Goal: Transaction & Acquisition: Purchase product/service

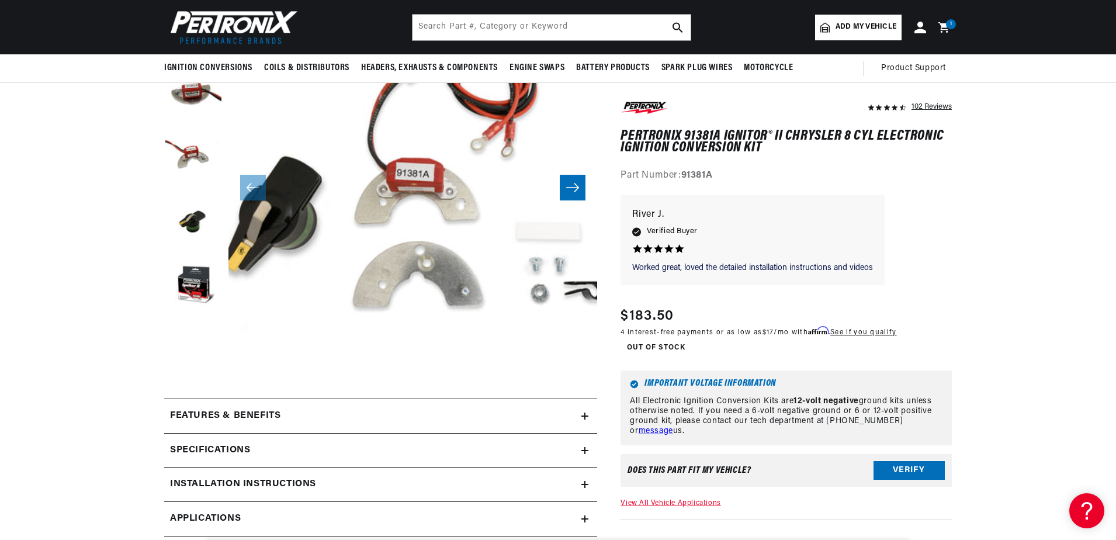
scroll to position [0, 354]
click at [257, 421] on h2 "Features & Benefits" at bounding box center [225, 415] width 110 height 15
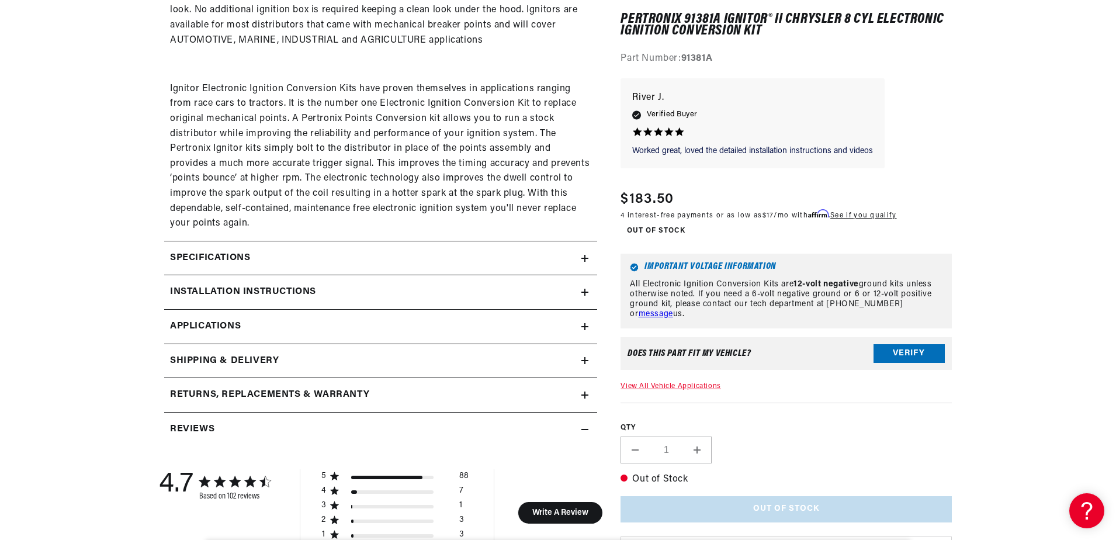
scroll to position [876, 0]
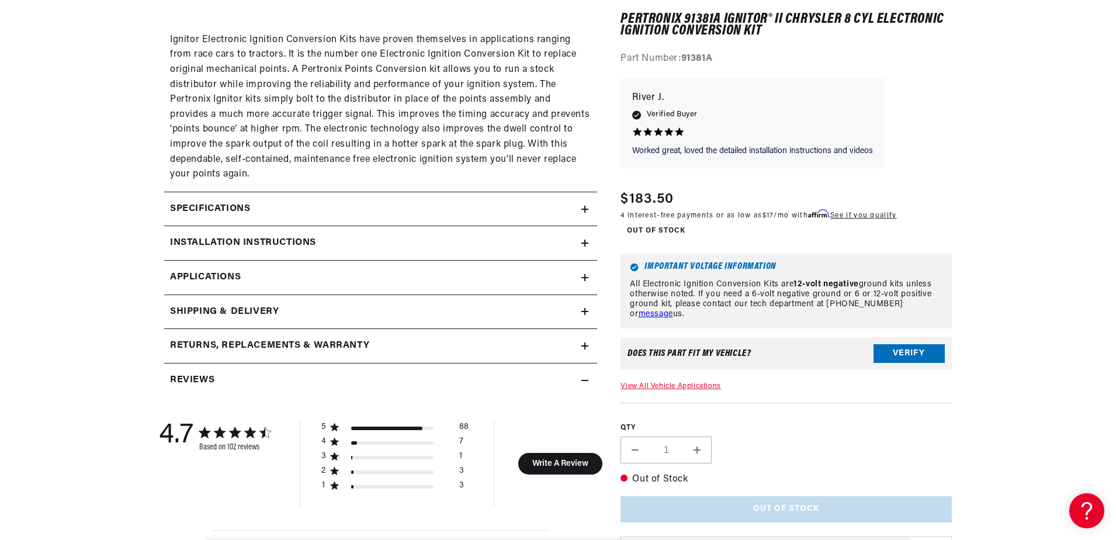
click at [268, 203] on div "Specifications" at bounding box center [372, 209] width 417 height 15
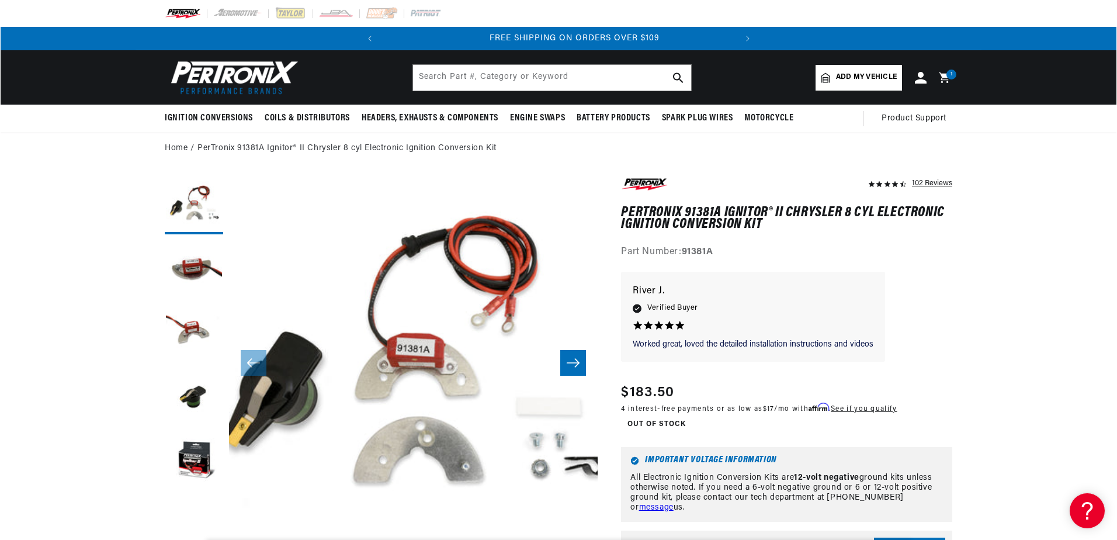
scroll to position [0, 354]
click at [946, 76] on div "1 1 item" at bounding box center [951, 75] width 10 height 10
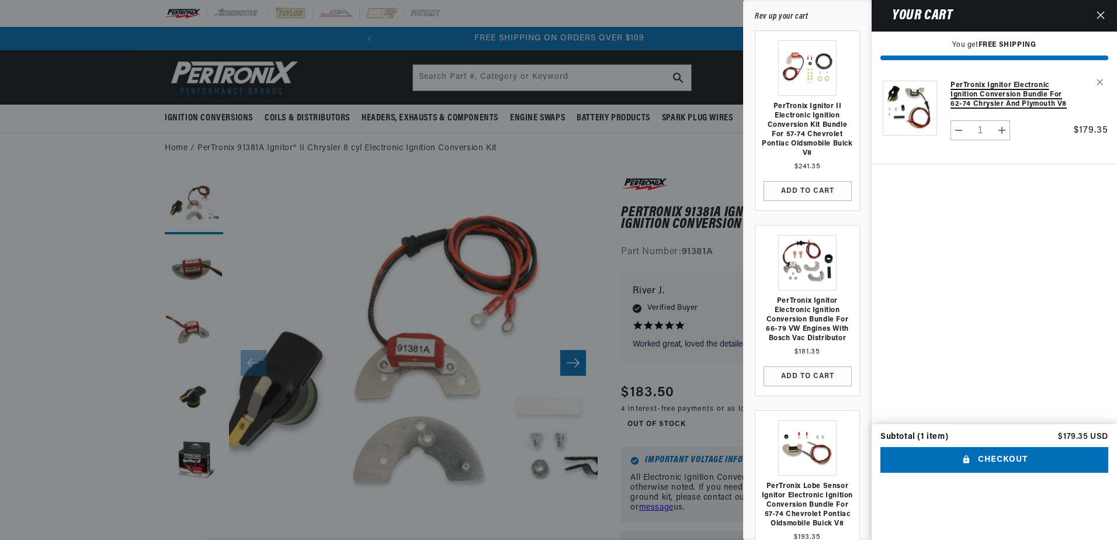
click at [981, 93] on link "PerTronix Ignitor Electronic Ignition Conversion Bundle for 62-74 Chrysler and …" at bounding box center [1009, 95] width 116 height 28
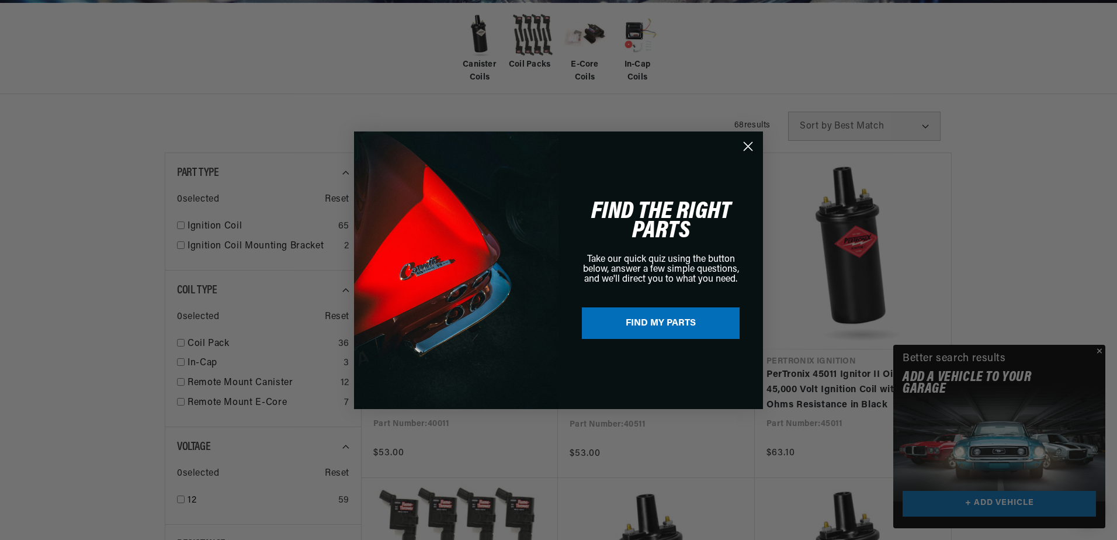
click at [752, 143] on icon "Close dialog" at bounding box center [748, 146] width 8 height 8
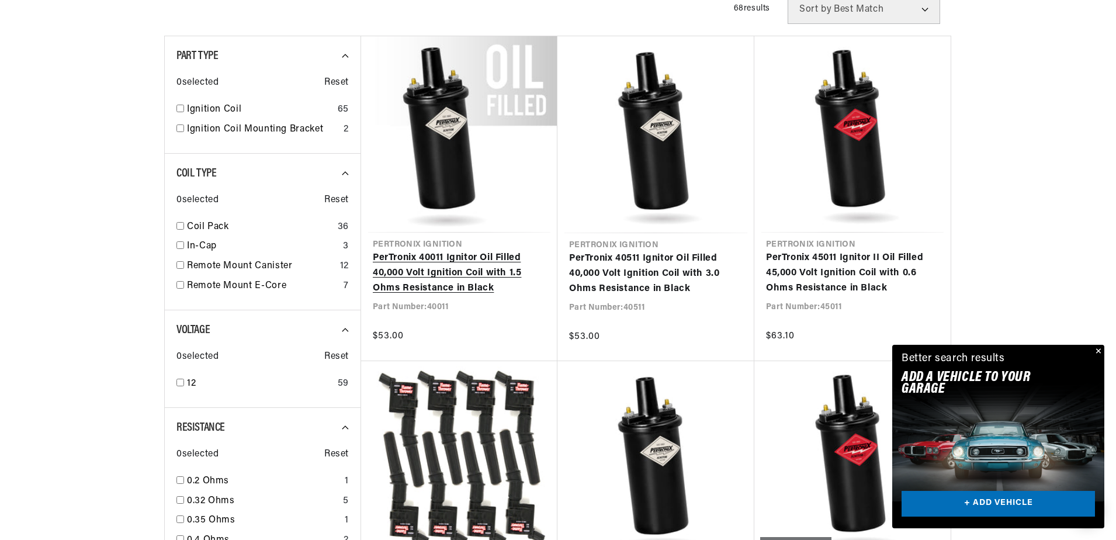
scroll to position [0, 354]
click at [451, 268] on link "PerTronix 40011 Ignitor Oil Filled 40,000 Volt Ignition Coil with 1.5 Ohms Resi…" at bounding box center [459, 273] width 173 height 45
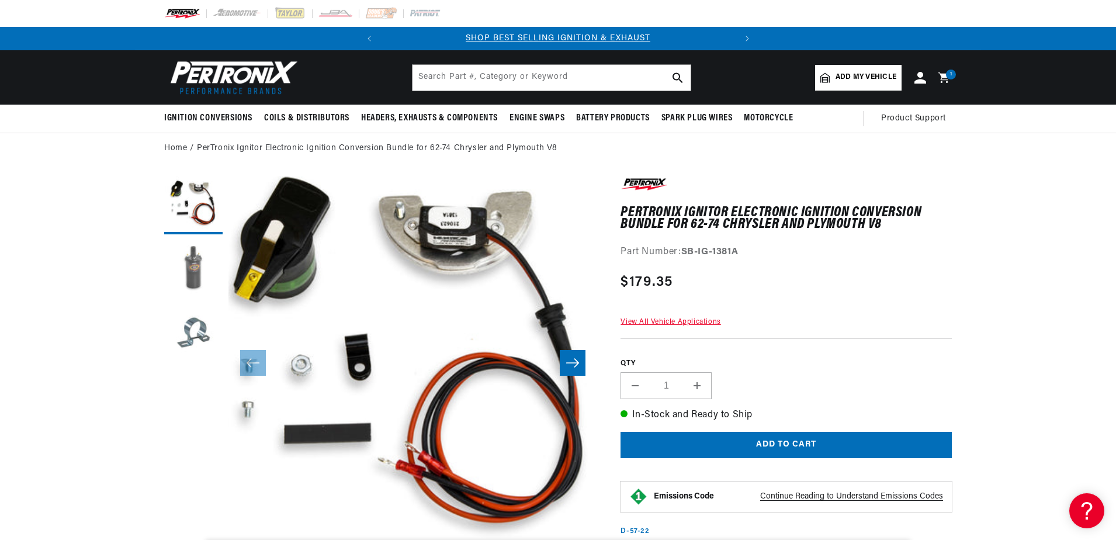
click at [210, 270] on button "Load image 2 in gallery view" at bounding box center [193, 269] width 58 height 58
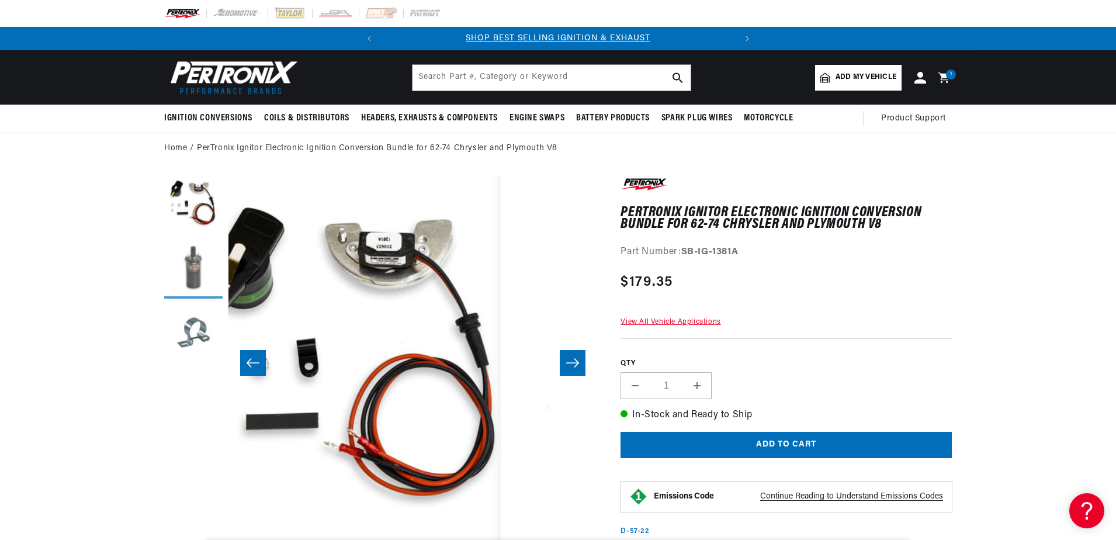
scroll to position [0, 369]
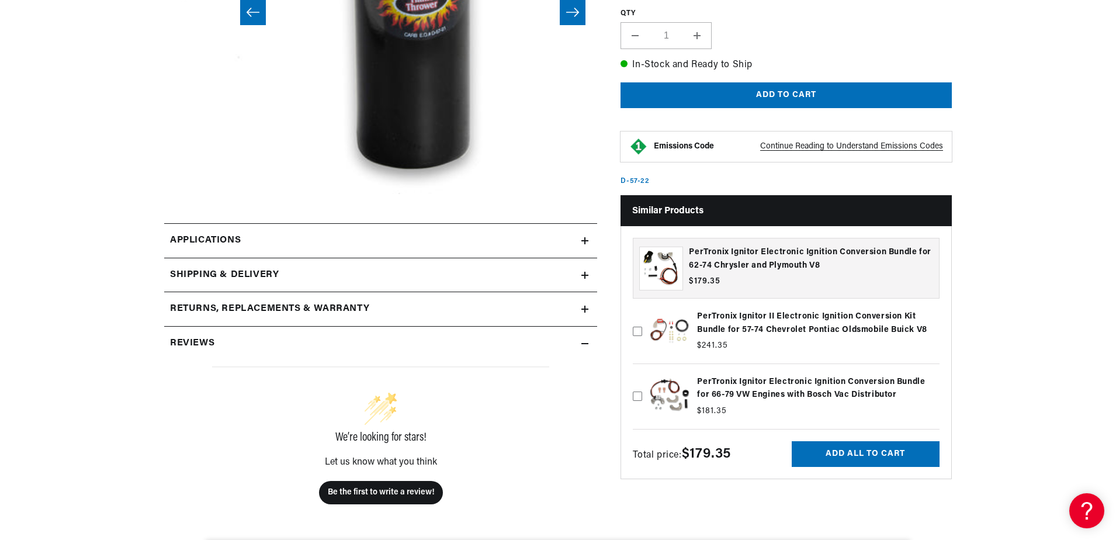
click at [305, 225] on link "Applications" at bounding box center [380, 240] width 433 height 35
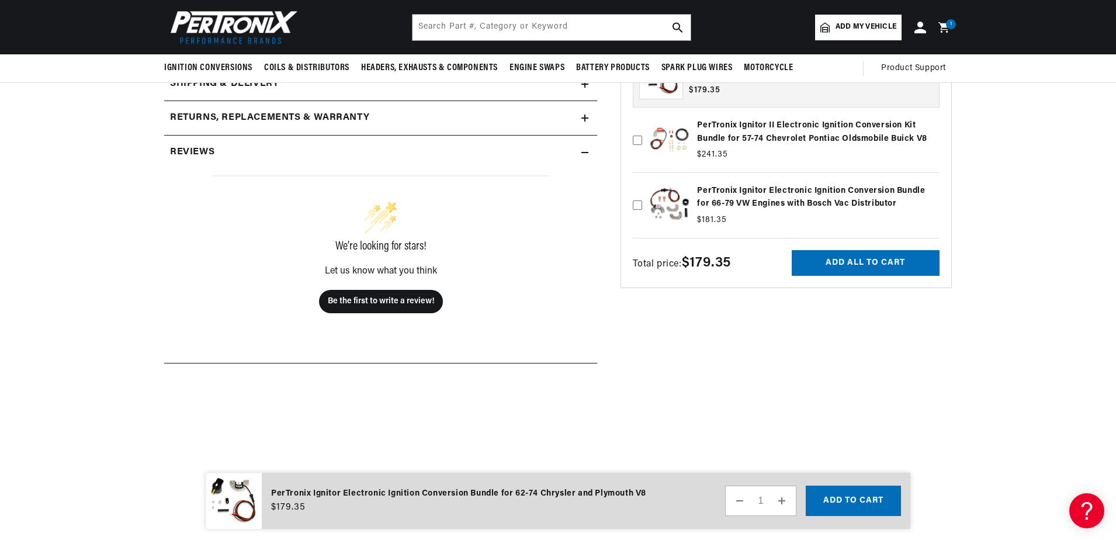
scroll to position [0, 354]
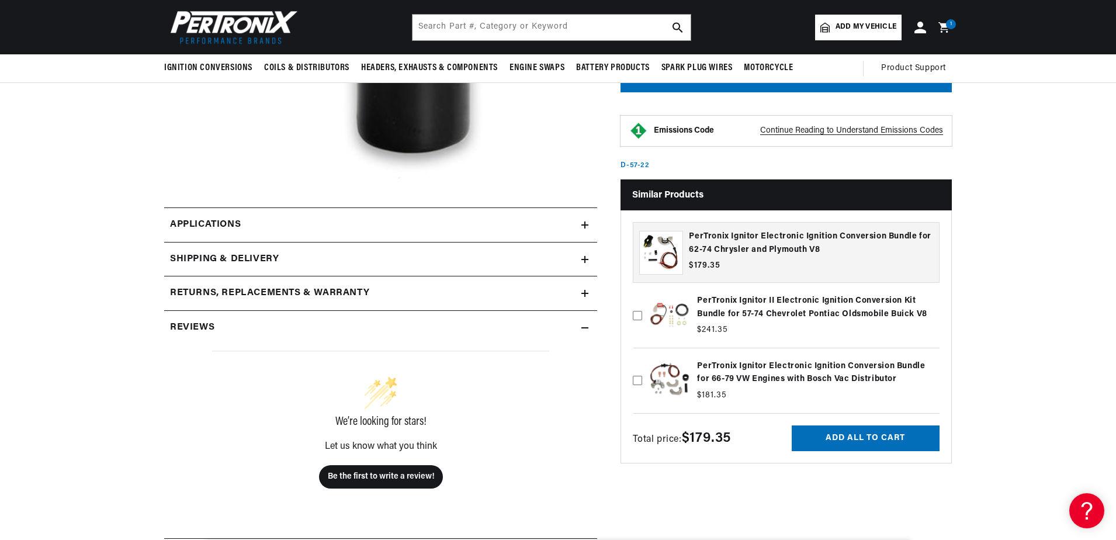
click at [255, 224] on link "Applications" at bounding box center [380, 224] width 433 height 35
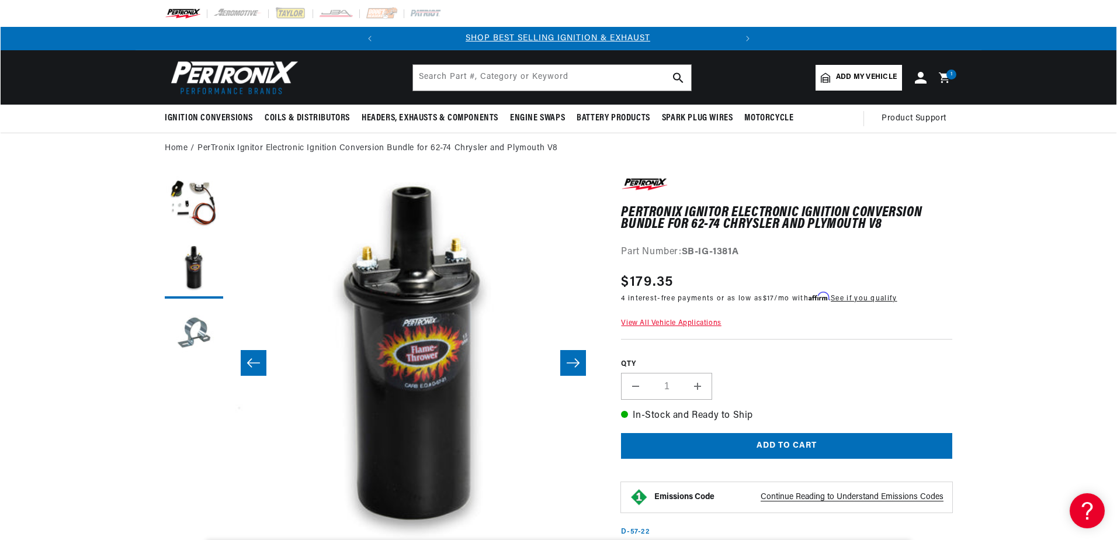
scroll to position [0, 0]
click at [952, 75] on span "1" at bounding box center [951, 75] width 2 height 10
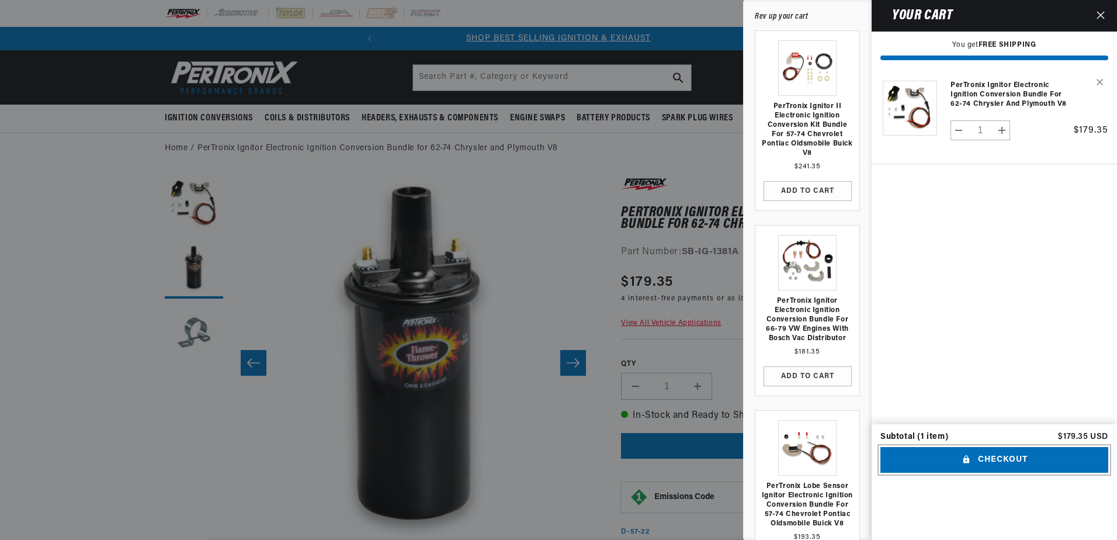
click at [1064, 473] on button "Checkout" at bounding box center [994, 460] width 228 height 26
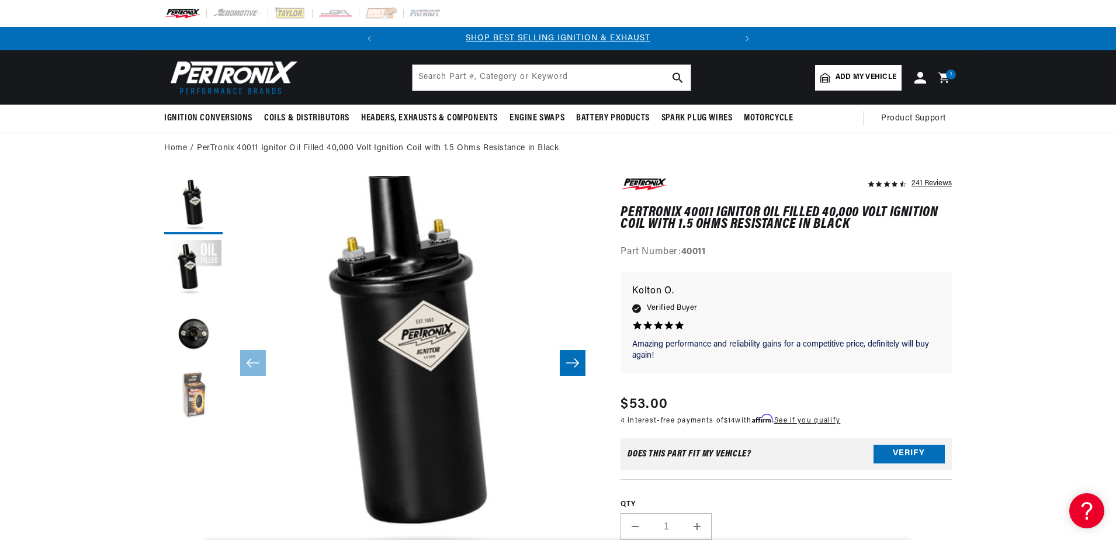
click at [180, 408] on button "Load image 4 in gallery view" at bounding box center [193, 398] width 58 height 58
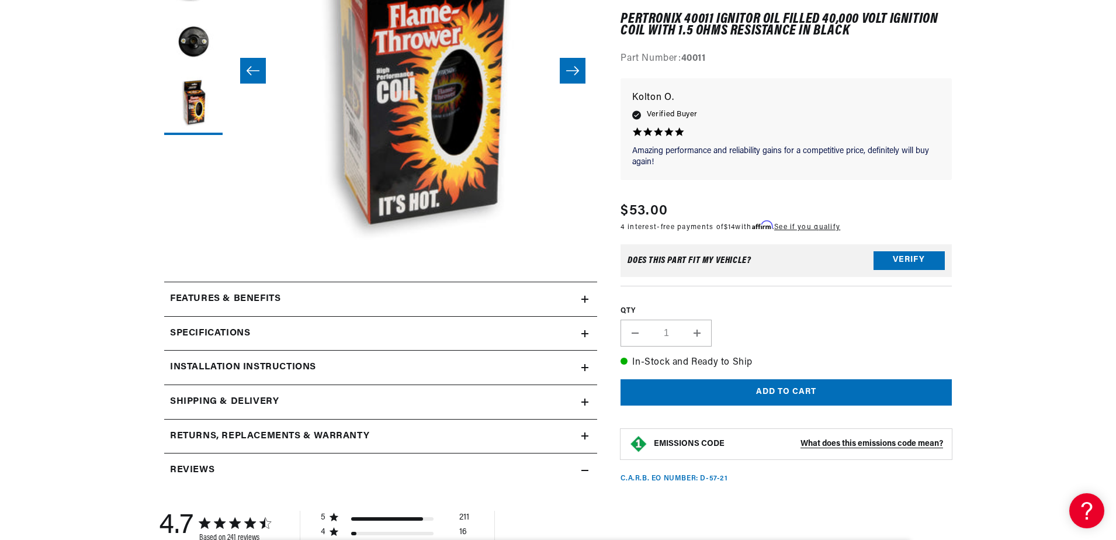
scroll to position [0, 354]
click at [497, 301] on div "Features & Benefits" at bounding box center [372, 299] width 417 height 15
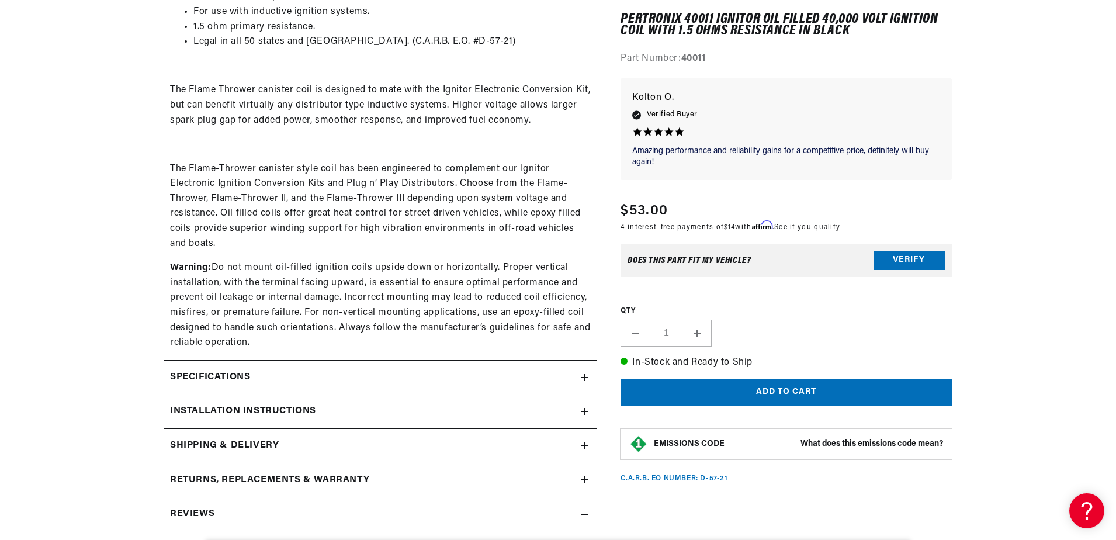
scroll to position [0, 0]
click at [229, 374] on h2 "Specifications" at bounding box center [210, 377] width 80 height 15
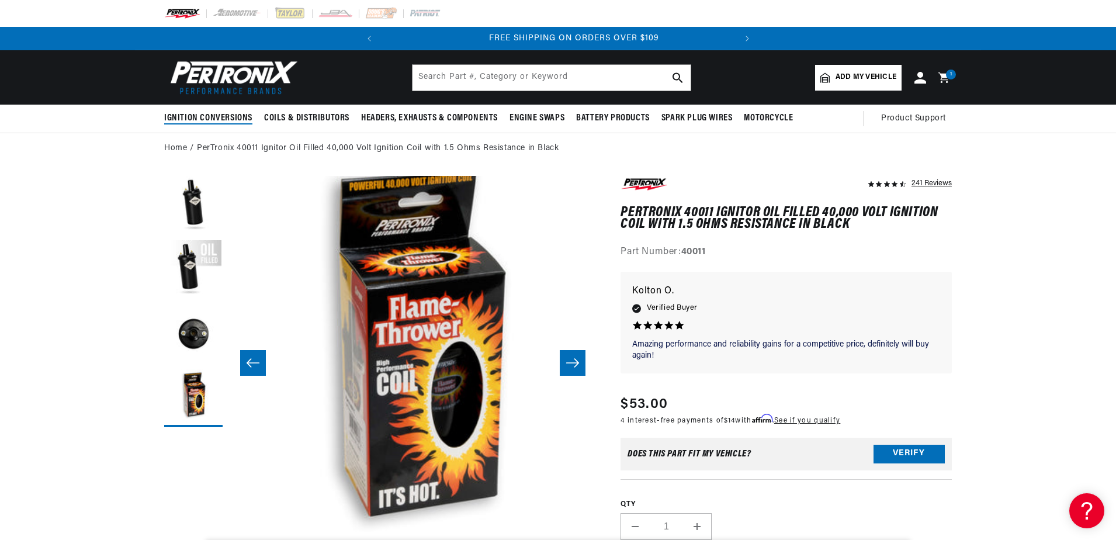
scroll to position [0, 354]
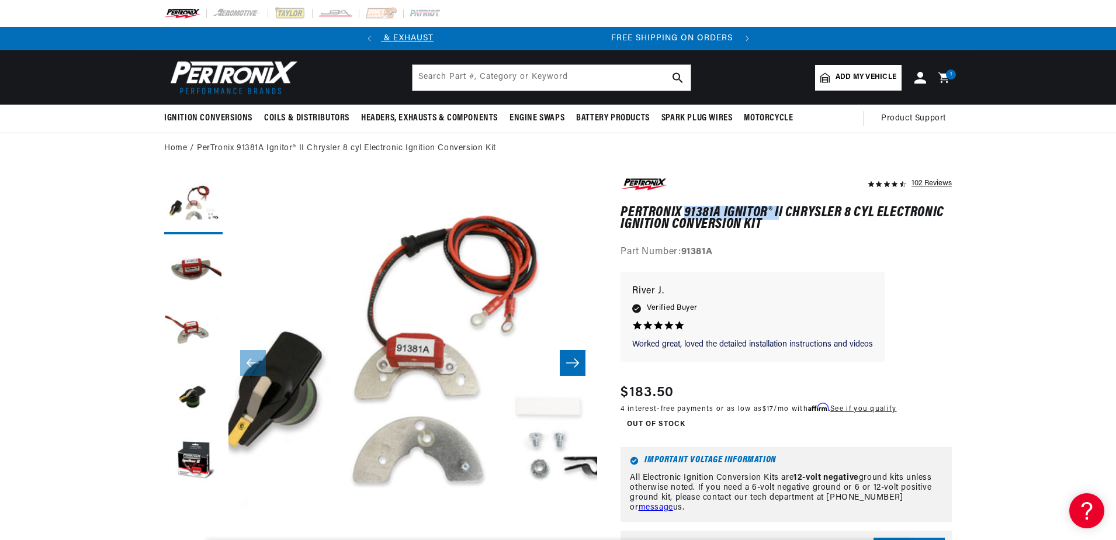
scroll to position [0, 354]
drag, startPoint x: 685, startPoint y: 208, endPoint x: 782, endPoint y: 214, distance: 97.8
click at [782, 214] on h1 "PerTronix 91381A Ignitor® II Chrysler 8 cyl Electronic Ignition Conversion Kit" at bounding box center [785, 219] width 331 height 24
drag, startPoint x: 782, startPoint y: 214, endPoint x: 768, endPoint y: 213, distance: 14.7
copy h1 "91381A Ignitor® II"
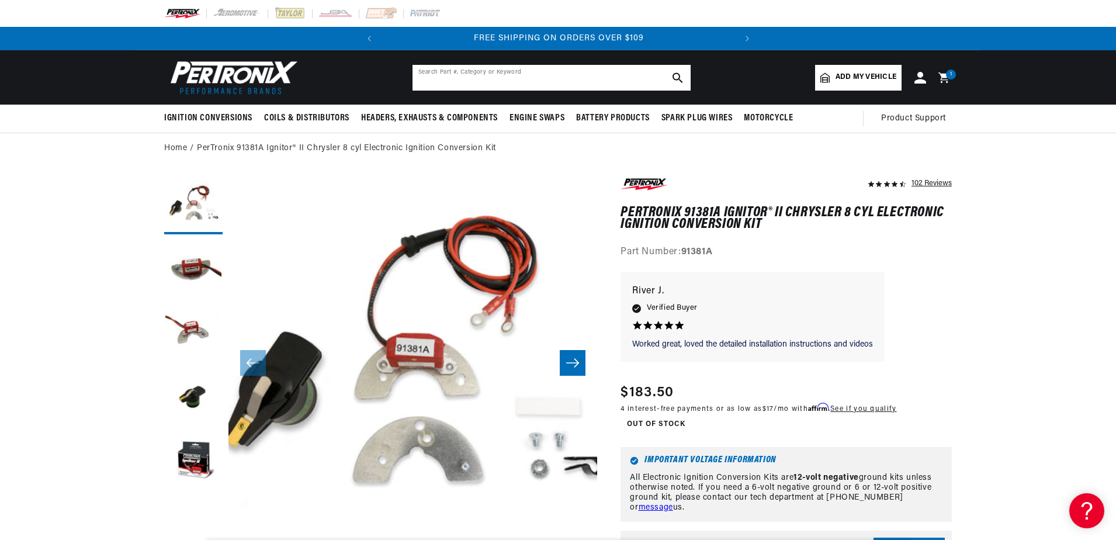
click at [465, 78] on input "text" at bounding box center [551, 78] width 278 height 26
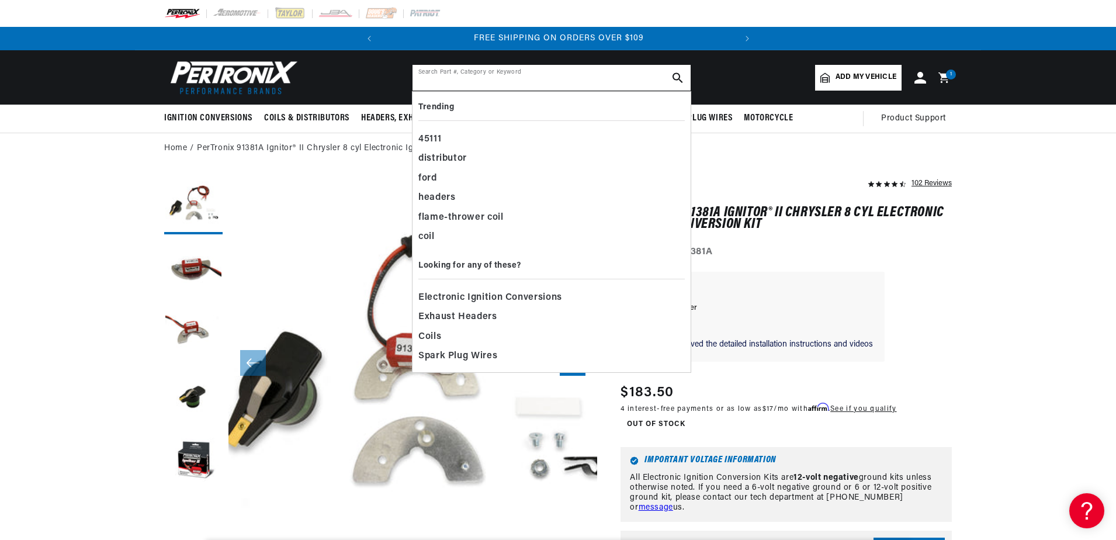
paste input "91381A Ignitor® II"
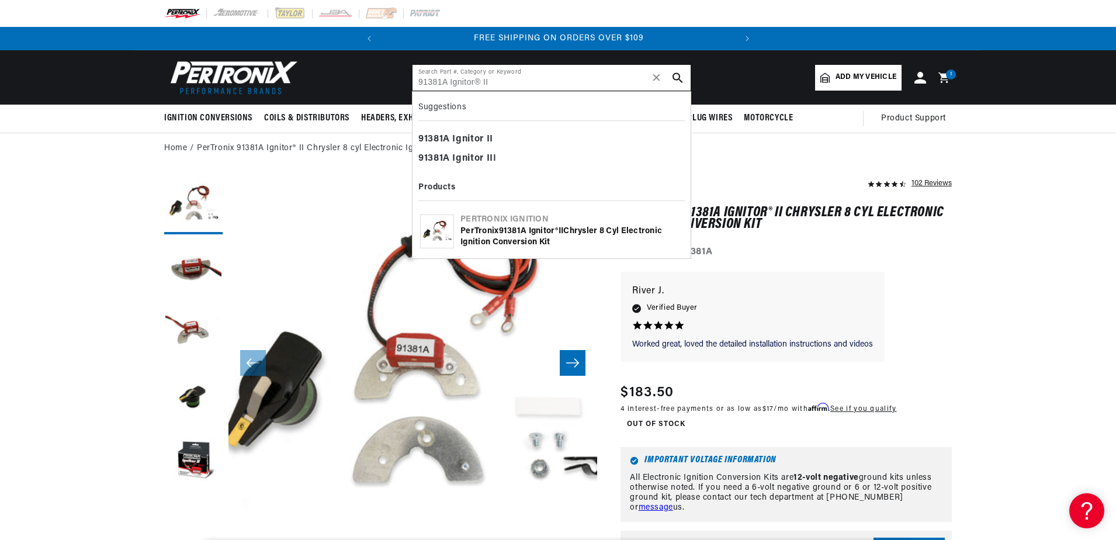
type input "91381A Ignitor® II"
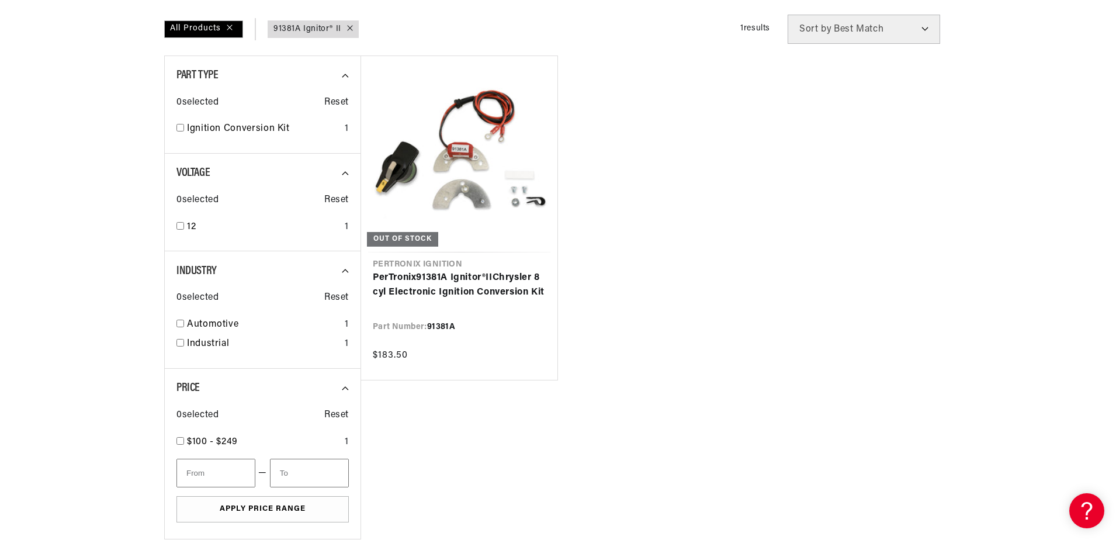
scroll to position [175, 0]
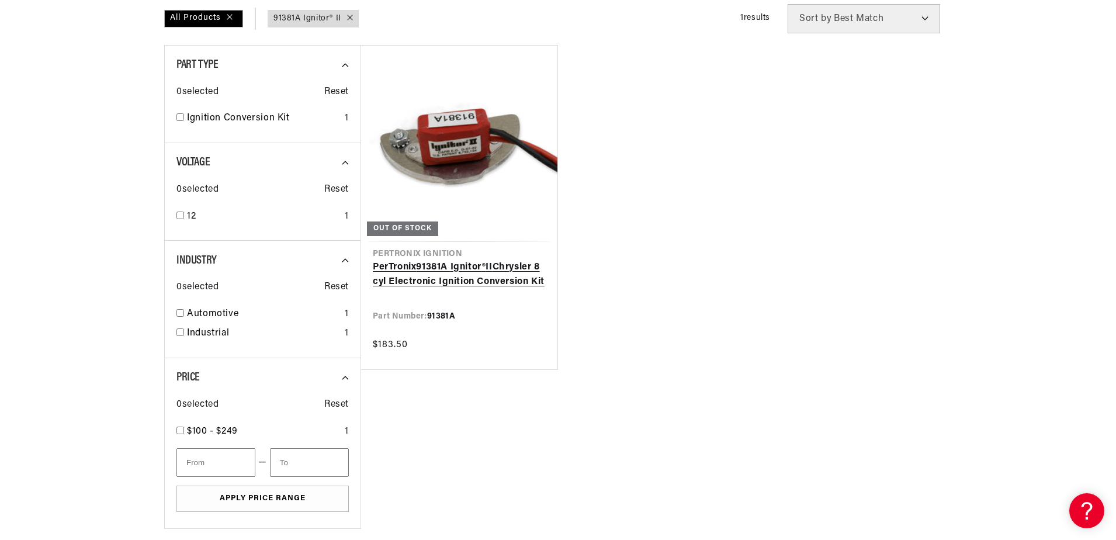
click at [453, 276] on link "PerTronix 91381A Ignitor ® II Chrysler 8 cyl Electronic Ignition Conversion Kit" at bounding box center [459, 275] width 173 height 30
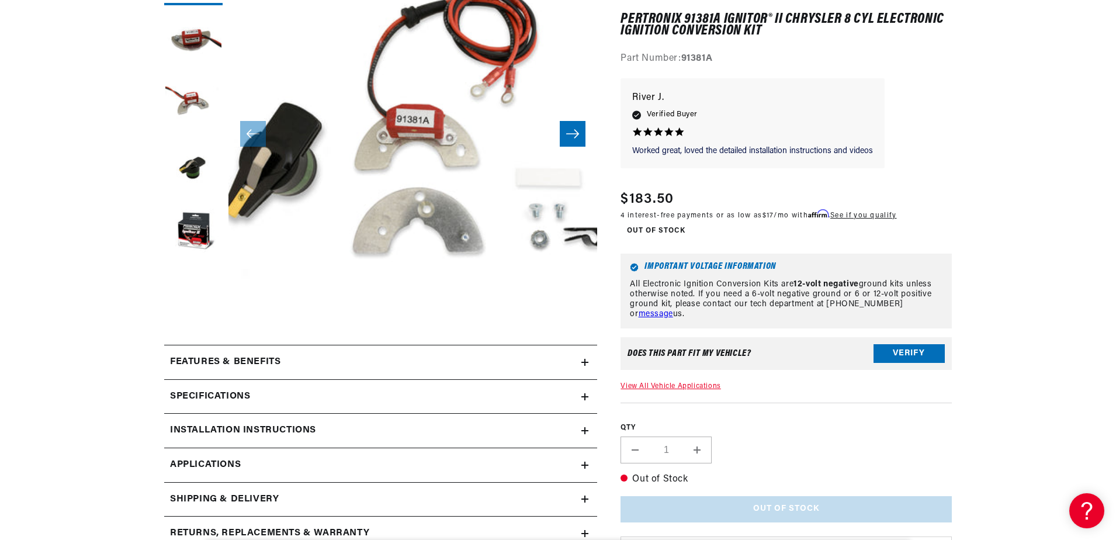
scroll to position [234, 0]
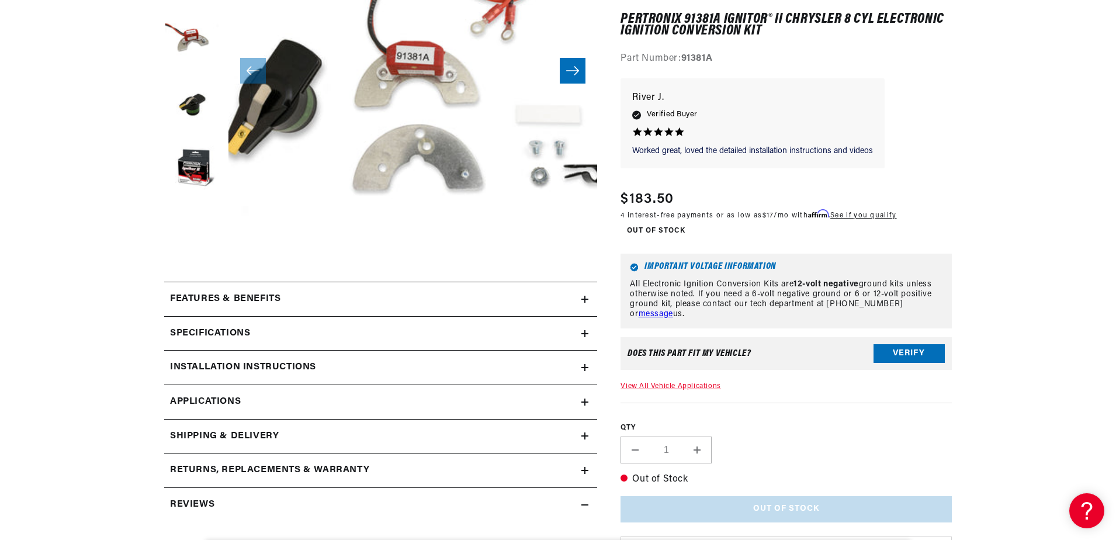
click at [283, 290] on summary "Features & Benefits" at bounding box center [380, 299] width 433 height 34
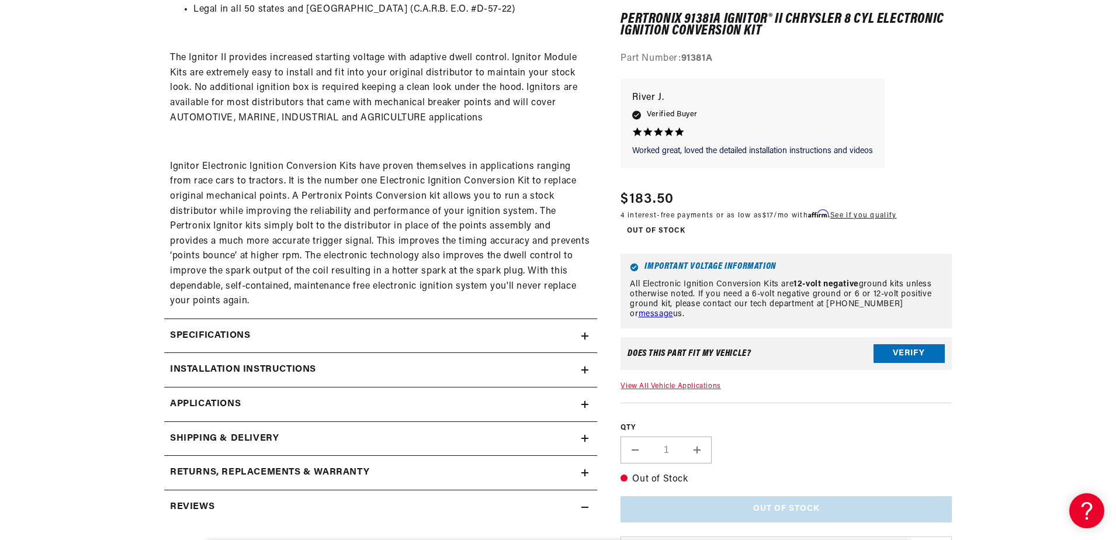
scroll to position [759, 0]
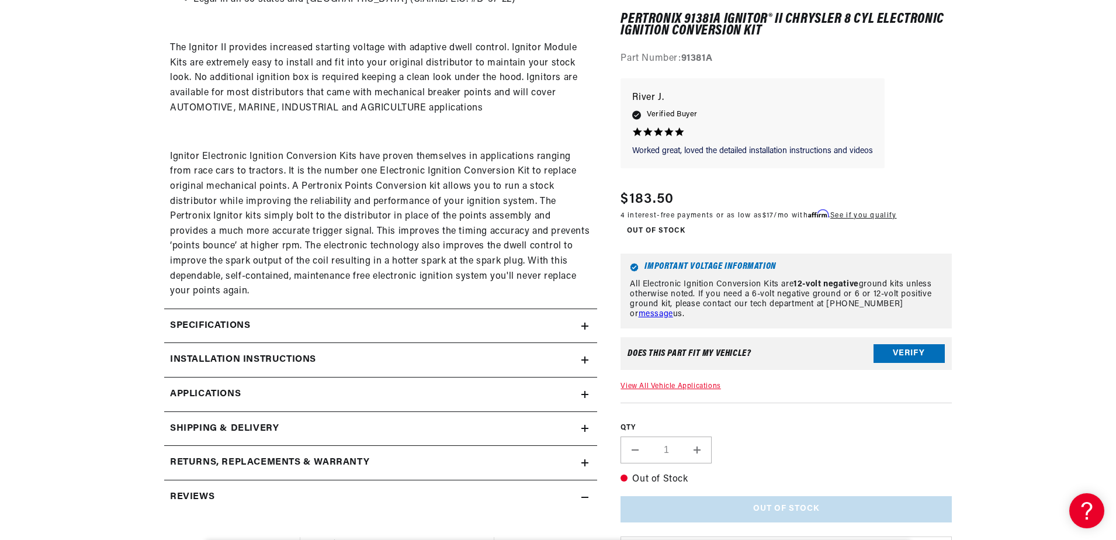
click at [325, 329] on div "Specifications" at bounding box center [372, 325] width 417 height 15
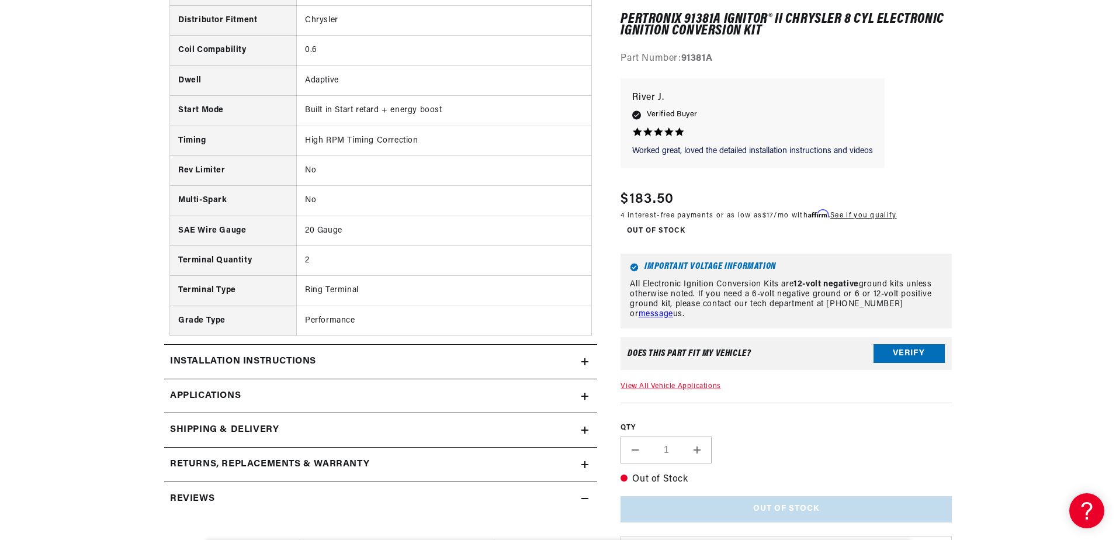
scroll to position [1285, 0]
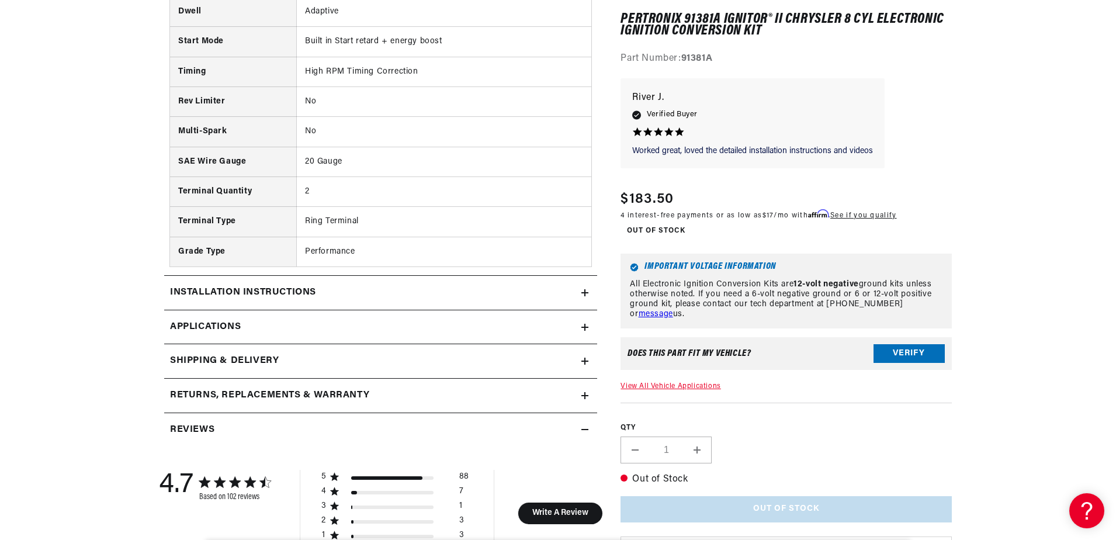
click at [327, 286] on div "Installation instructions" at bounding box center [372, 292] width 417 height 15
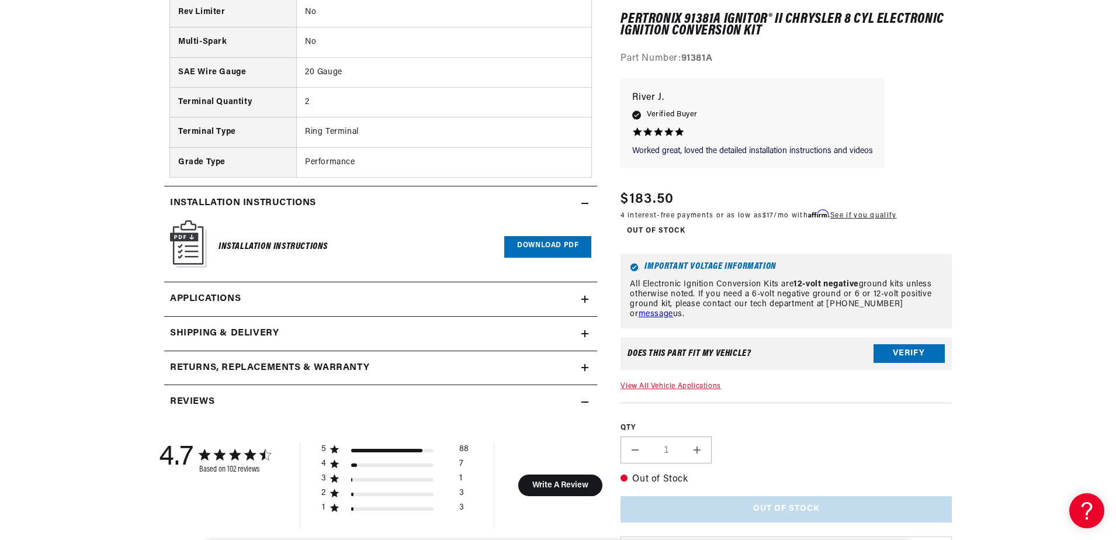
scroll to position [1402, 0]
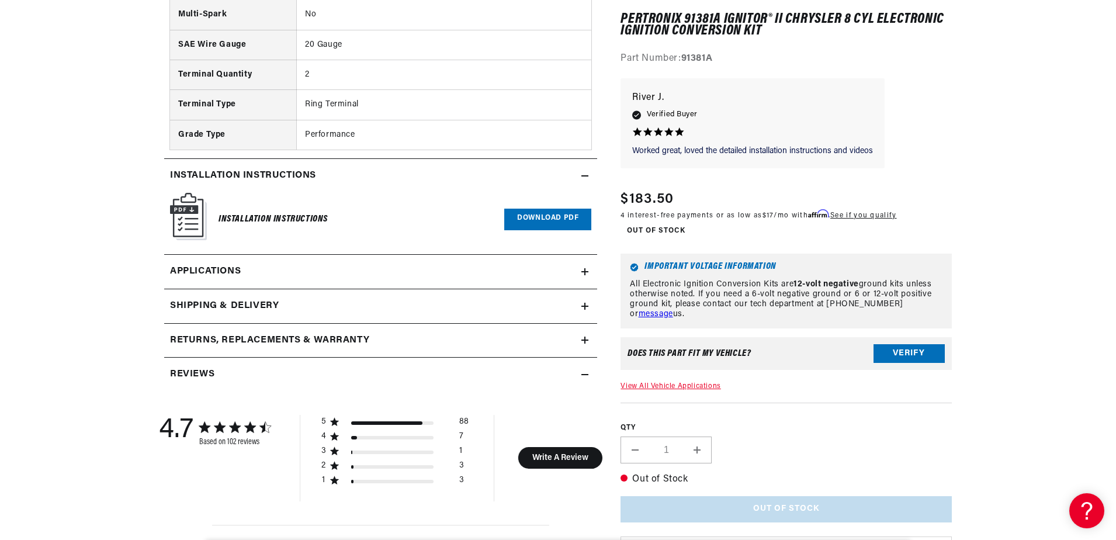
click at [573, 222] on link "Download PDF" at bounding box center [547, 220] width 87 height 22
click at [248, 273] on link "Applications" at bounding box center [380, 272] width 433 height 34
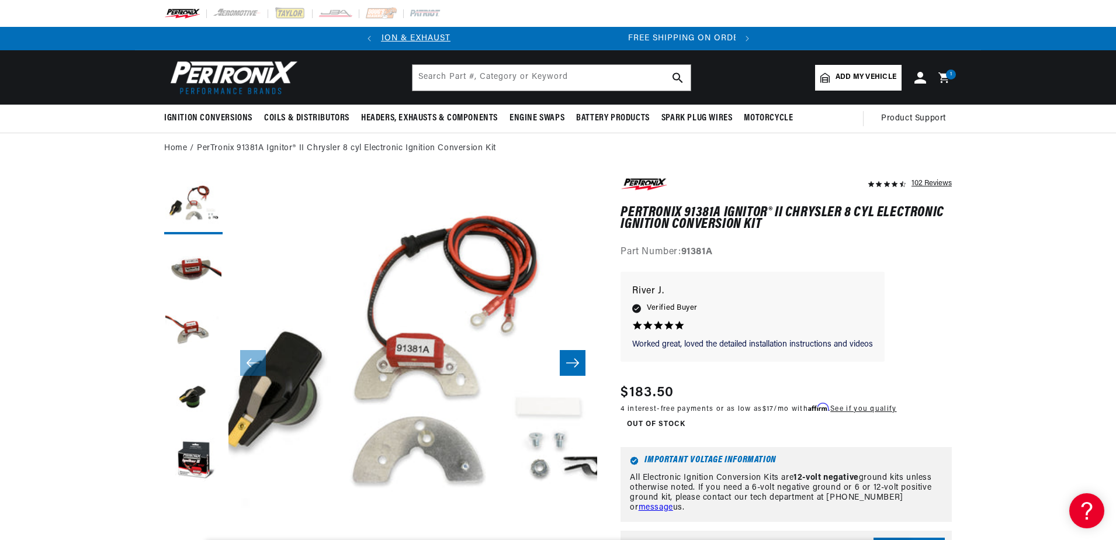
scroll to position [0, 354]
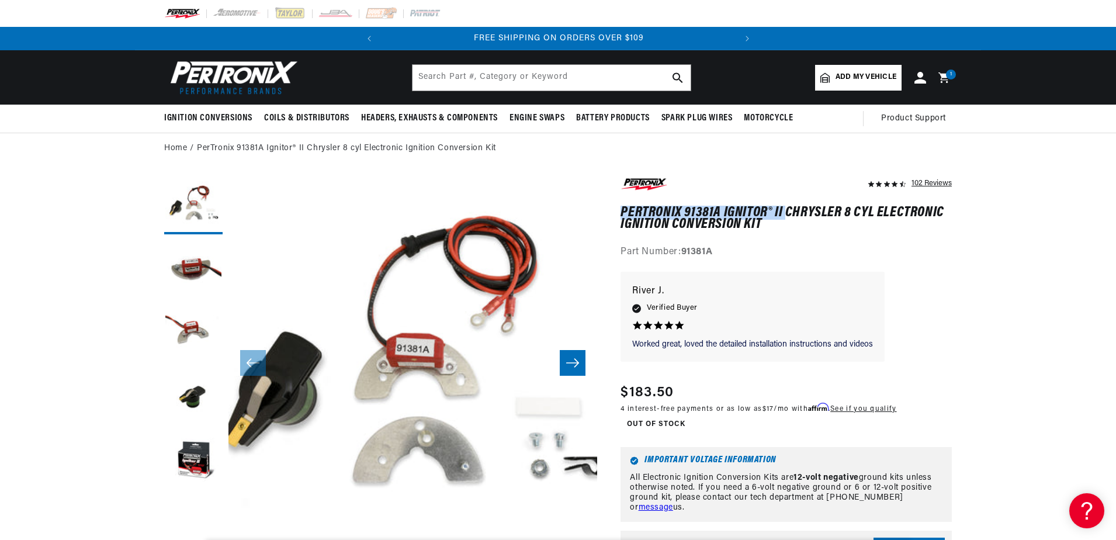
drag, startPoint x: 620, startPoint y: 214, endPoint x: 784, endPoint y: 217, distance: 163.6
click at [784, 217] on h1 "PerTronix 91381A Ignitor® II Chrysler 8 cyl Electronic Ignition Conversion Kit" at bounding box center [785, 219] width 331 height 24
drag, startPoint x: 784, startPoint y: 217, endPoint x: 778, endPoint y: 215, distance: 6.8
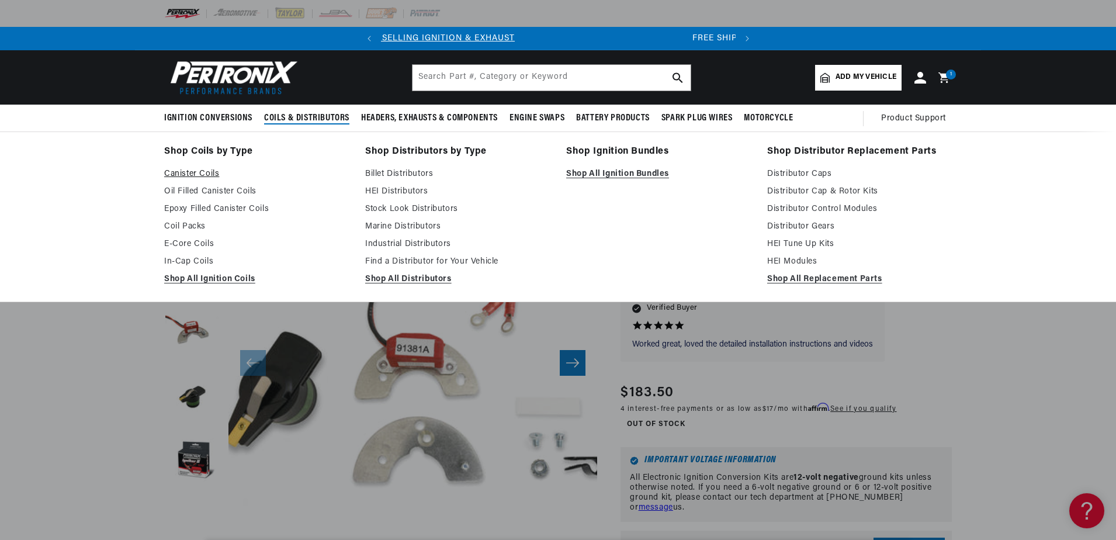
scroll to position [0, 0]
click at [195, 175] on link "Canister Coils" at bounding box center [256, 174] width 185 height 14
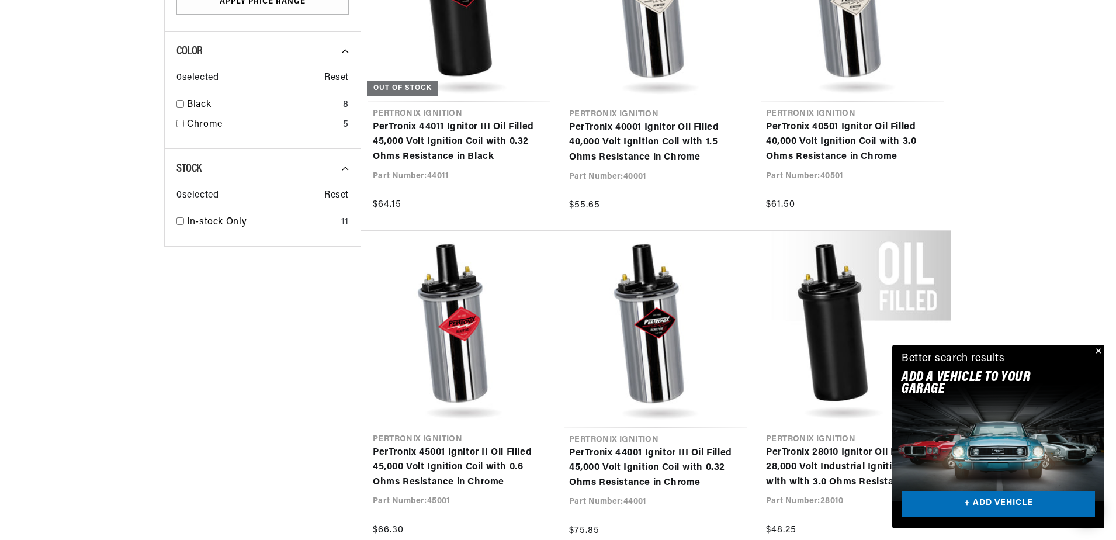
scroll to position [1227, 0]
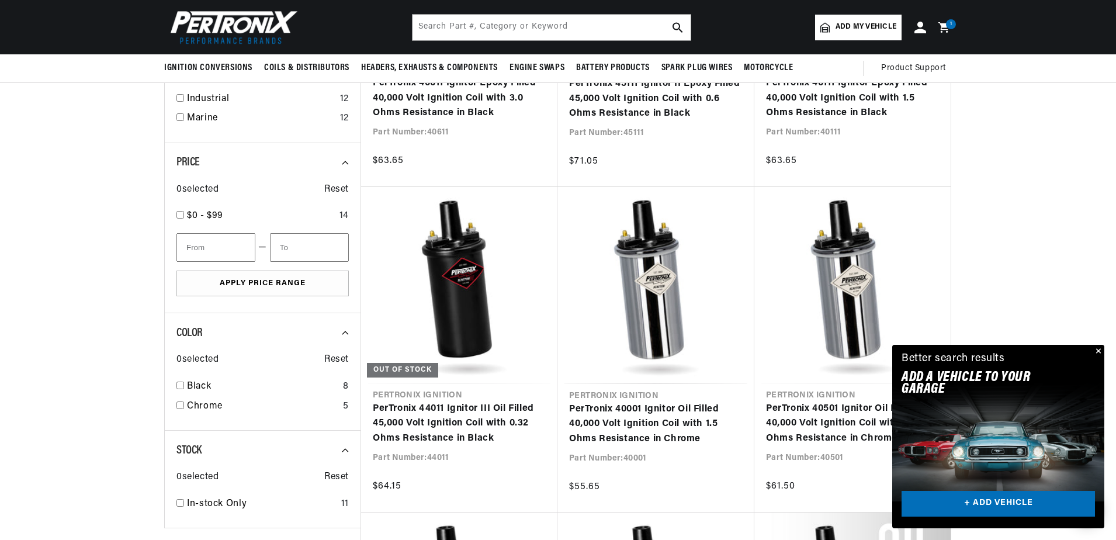
scroll to position [584, 0]
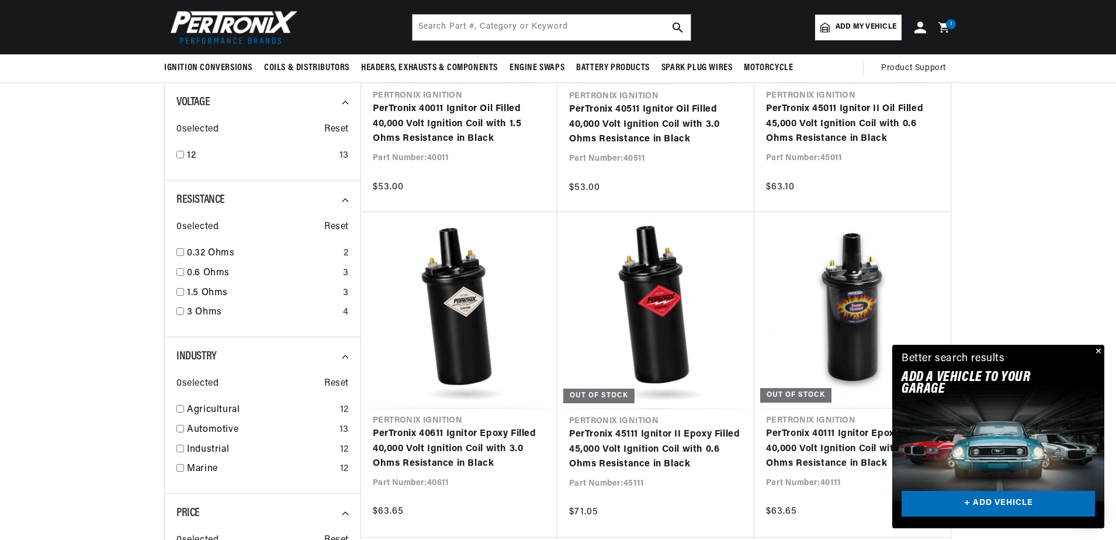
click at [1098, 351] on button "Close" at bounding box center [1097, 352] width 14 height 14
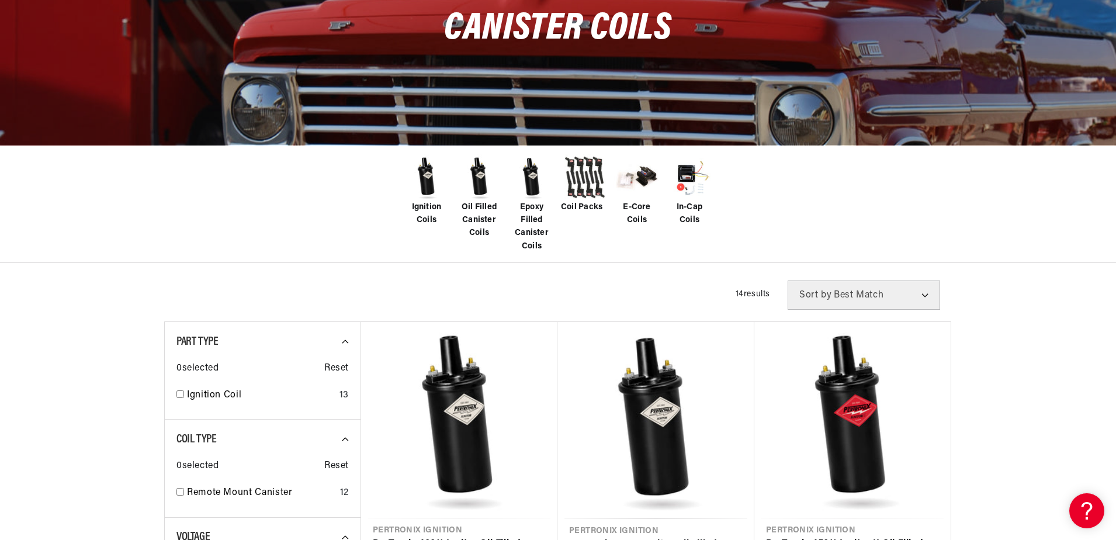
scroll to position [0, 0]
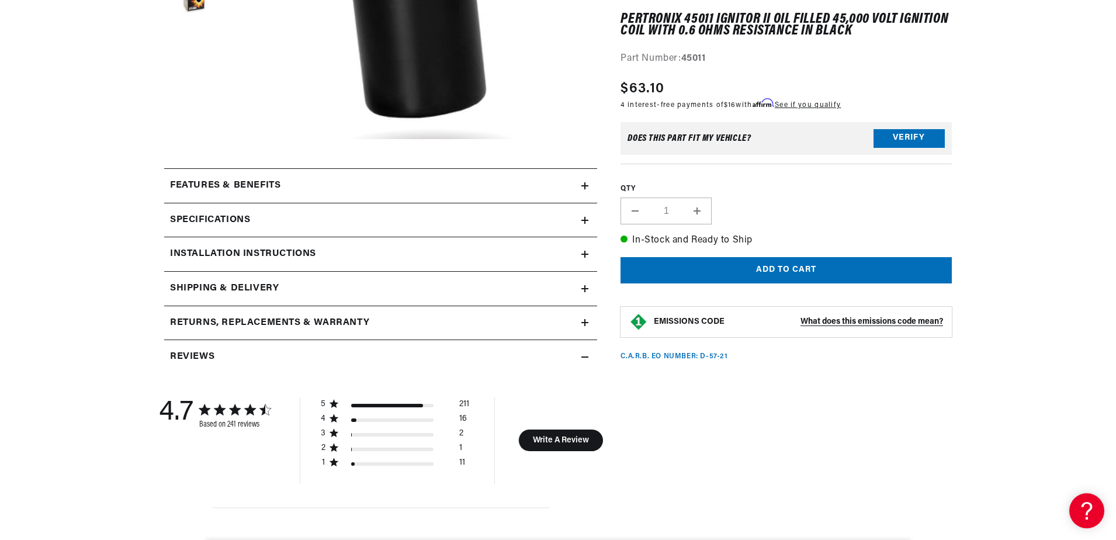
scroll to position [409, 0]
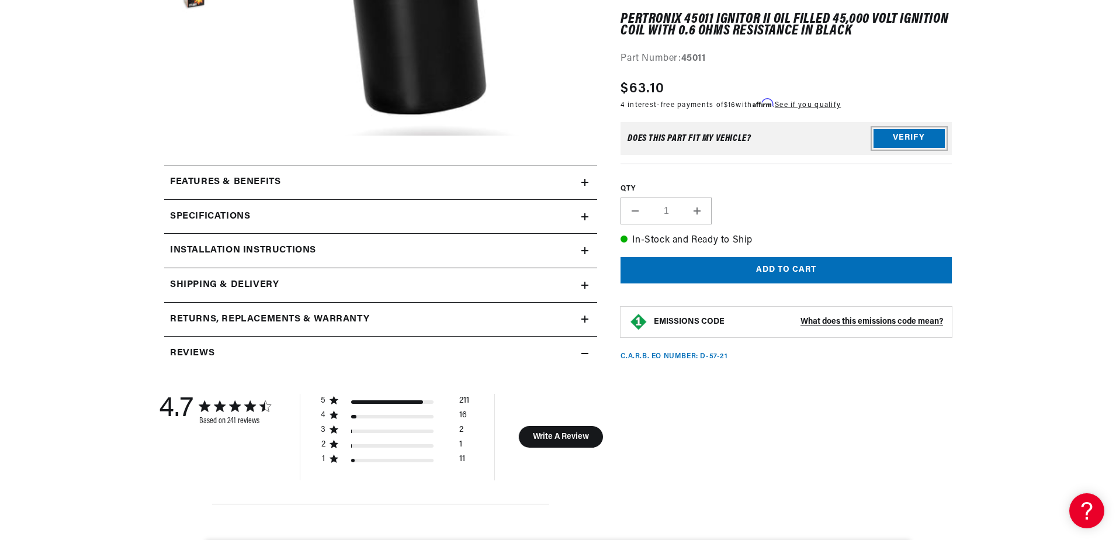
click at [924, 137] on button "Verify" at bounding box center [908, 138] width 71 height 19
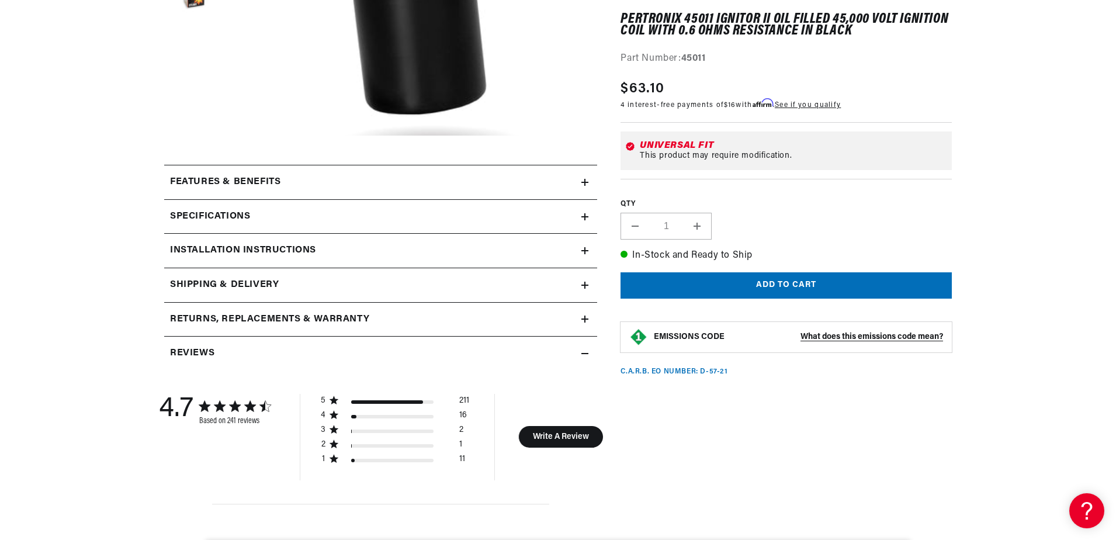
click at [207, 174] on summary "Features & Benefits" at bounding box center [380, 182] width 433 height 34
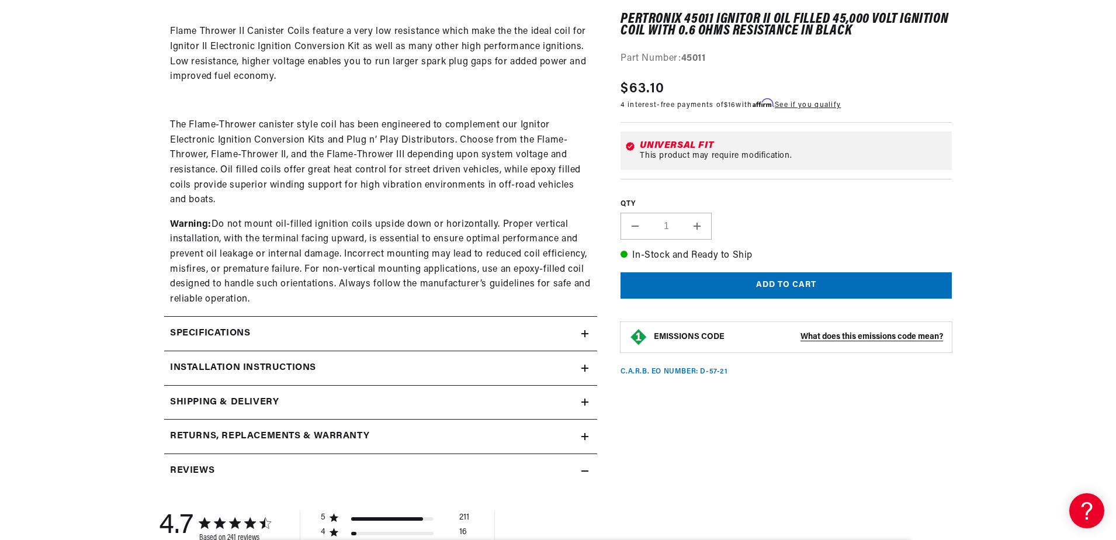
scroll to position [0, 354]
click at [280, 327] on div "Specifications" at bounding box center [372, 333] width 417 height 15
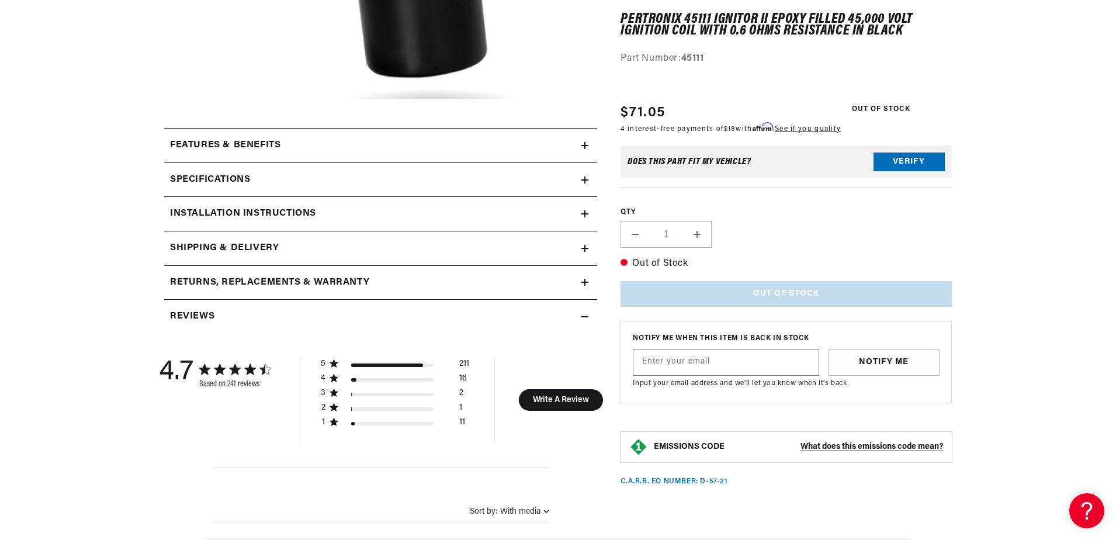
scroll to position [467, 0]
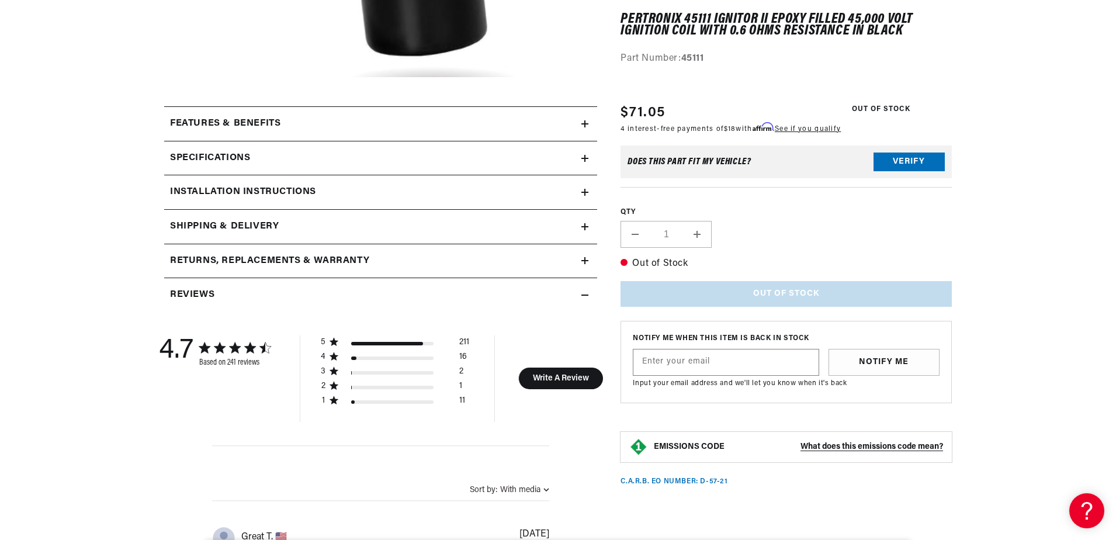
click at [257, 133] on summary "Features & Benefits" at bounding box center [380, 124] width 433 height 34
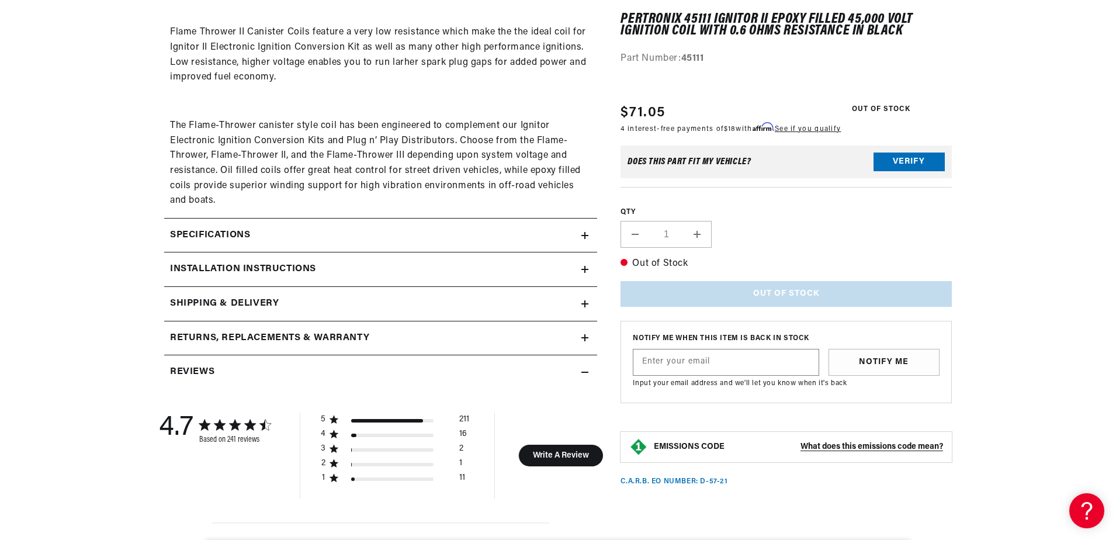
scroll to position [701, 0]
click at [259, 221] on summary "Specifications" at bounding box center [380, 235] width 433 height 34
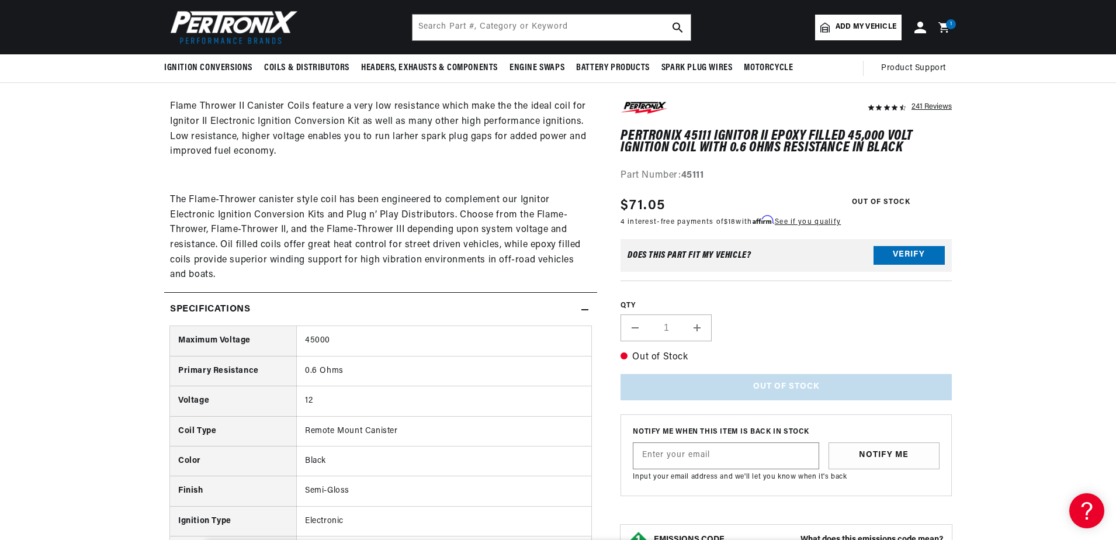
scroll to position [526, 0]
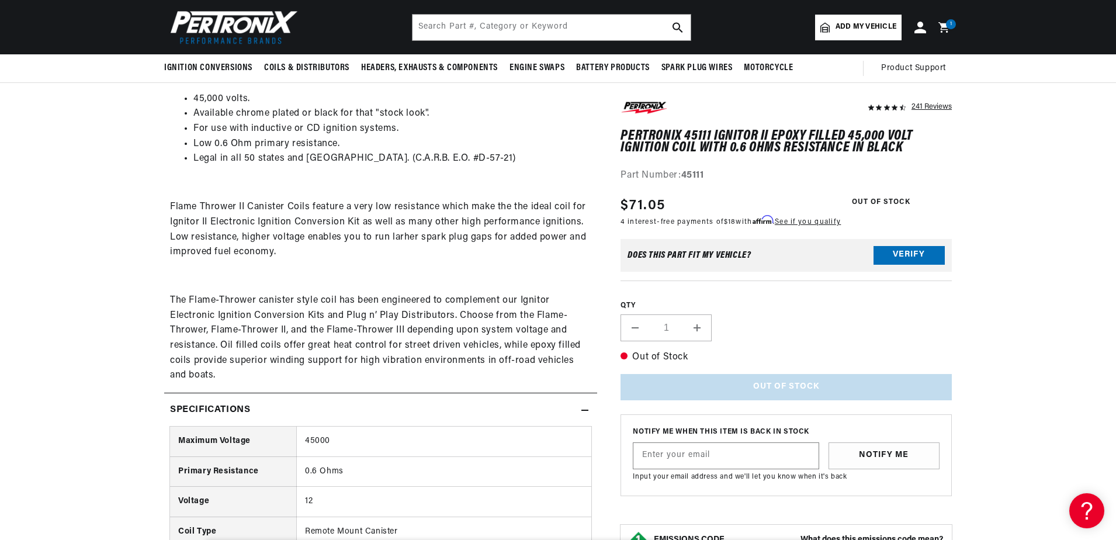
click at [270, 409] on div "Specifications" at bounding box center [372, 410] width 417 height 15
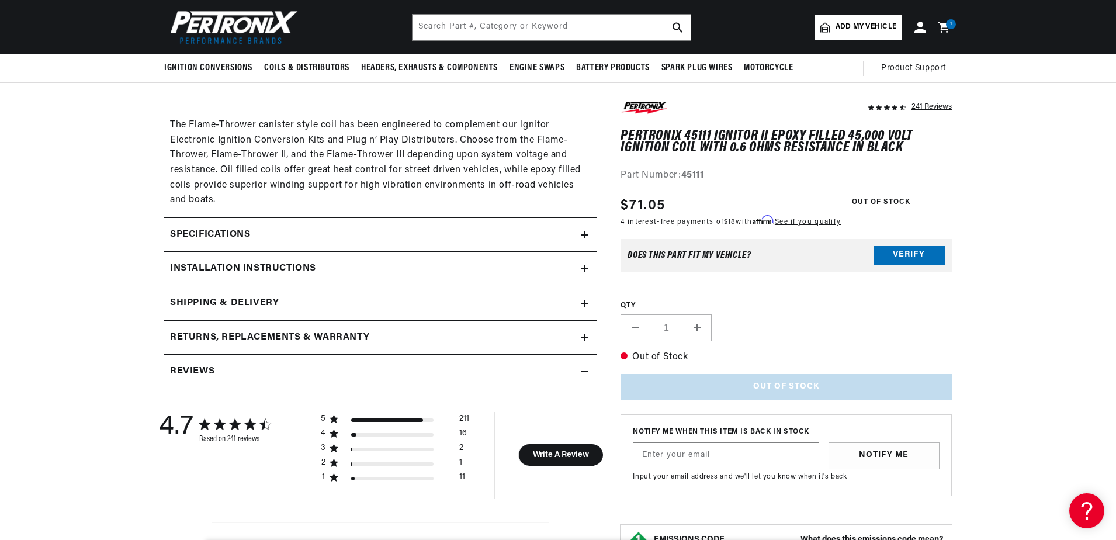
scroll to position [643, 0]
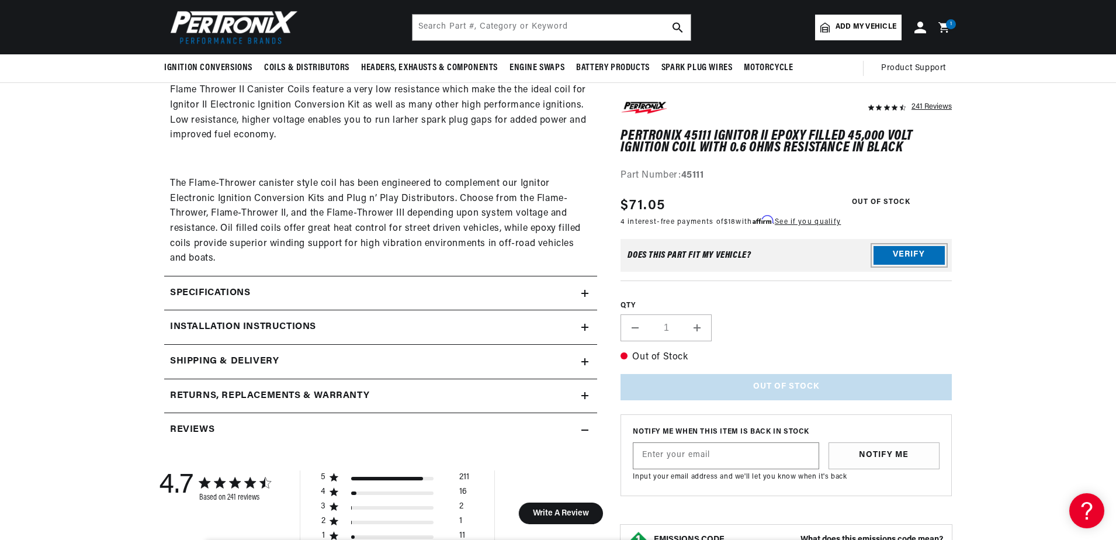
click at [908, 252] on button "Verify" at bounding box center [908, 255] width 71 height 19
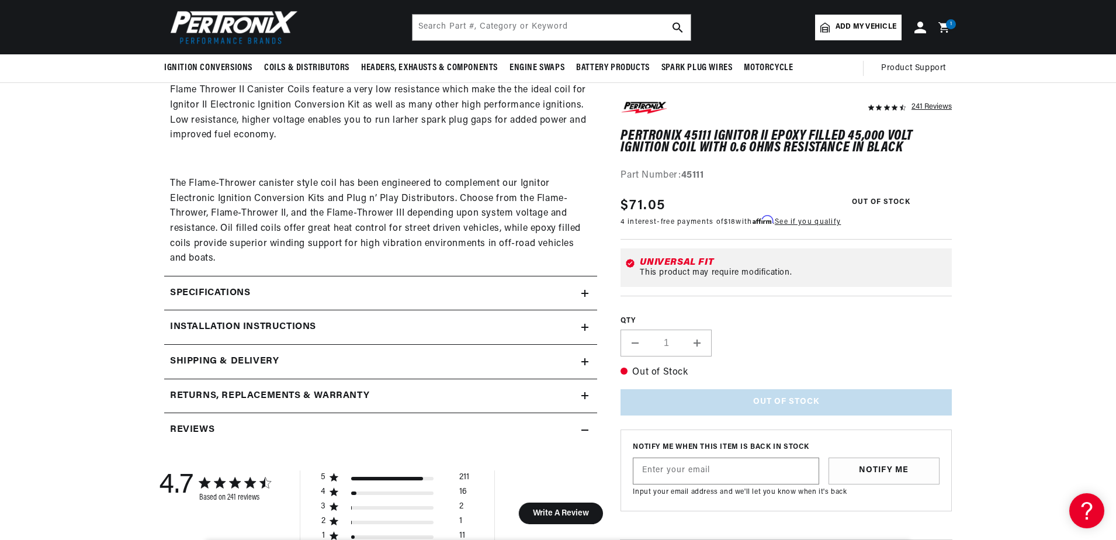
click at [738, 270] on div "This product may require modification." at bounding box center [793, 272] width 307 height 9
click at [635, 260] on div "Universal Fit This product may require modification." at bounding box center [791, 268] width 312 height 20
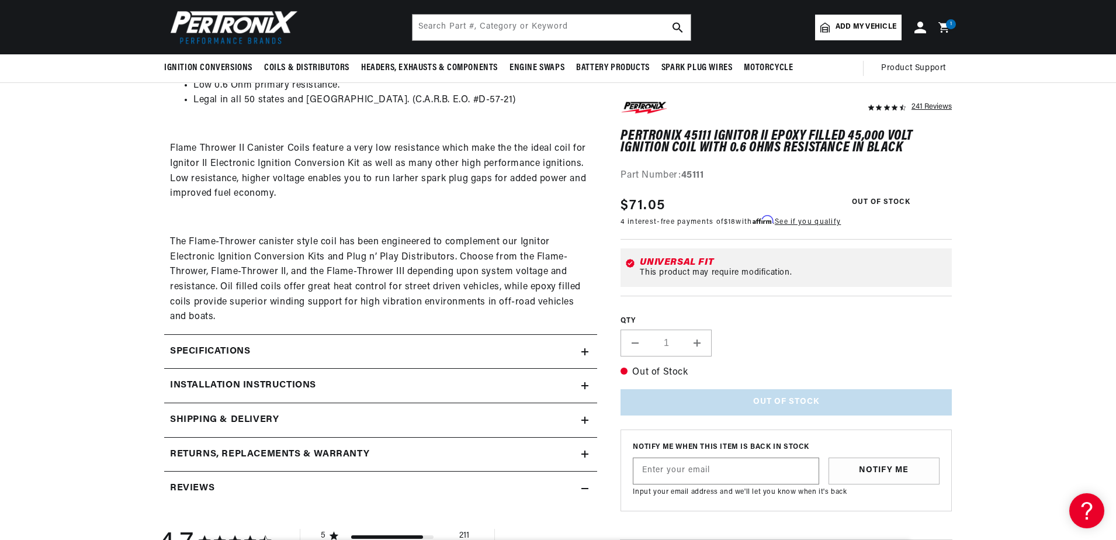
scroll to position [0, 0]
